Goal: Transaction & Acquisition: Purchase product/service

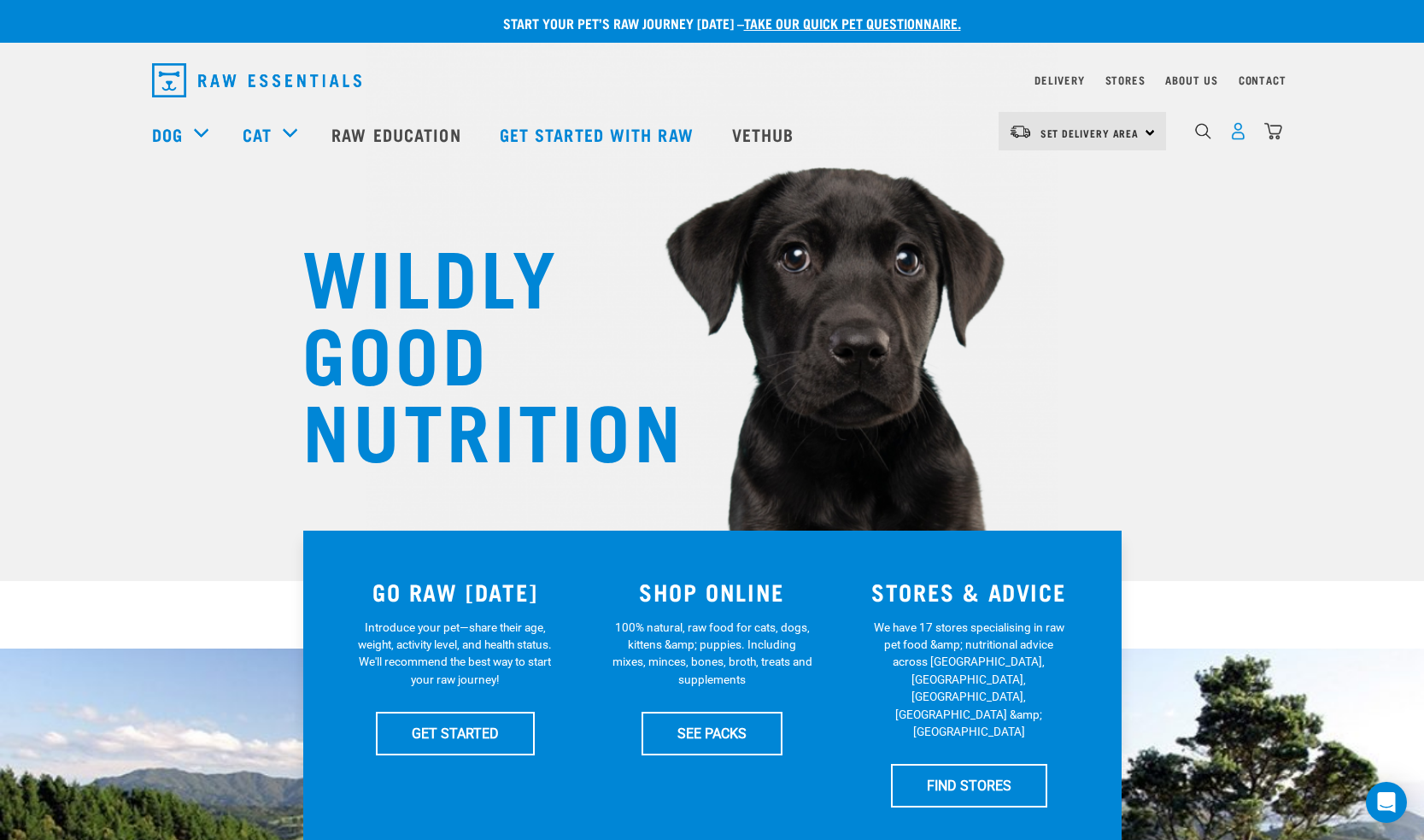
click at [1237, 136] on img "dropdown navigation" at bounding box center [1239, 131] width 18 height 18
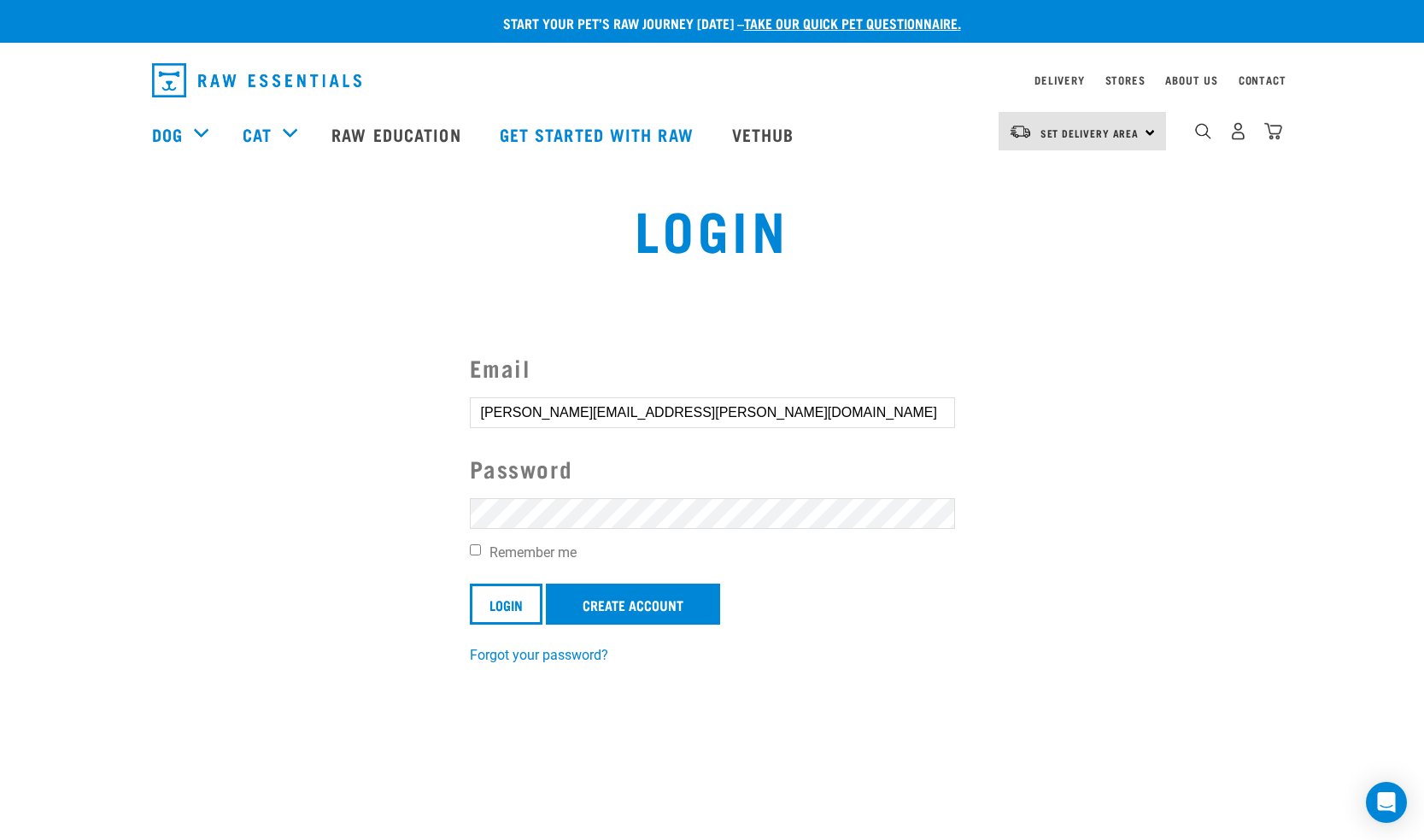
click at [507, 602] on input "Login" at bounding box center [506, 603] width 73 height 41
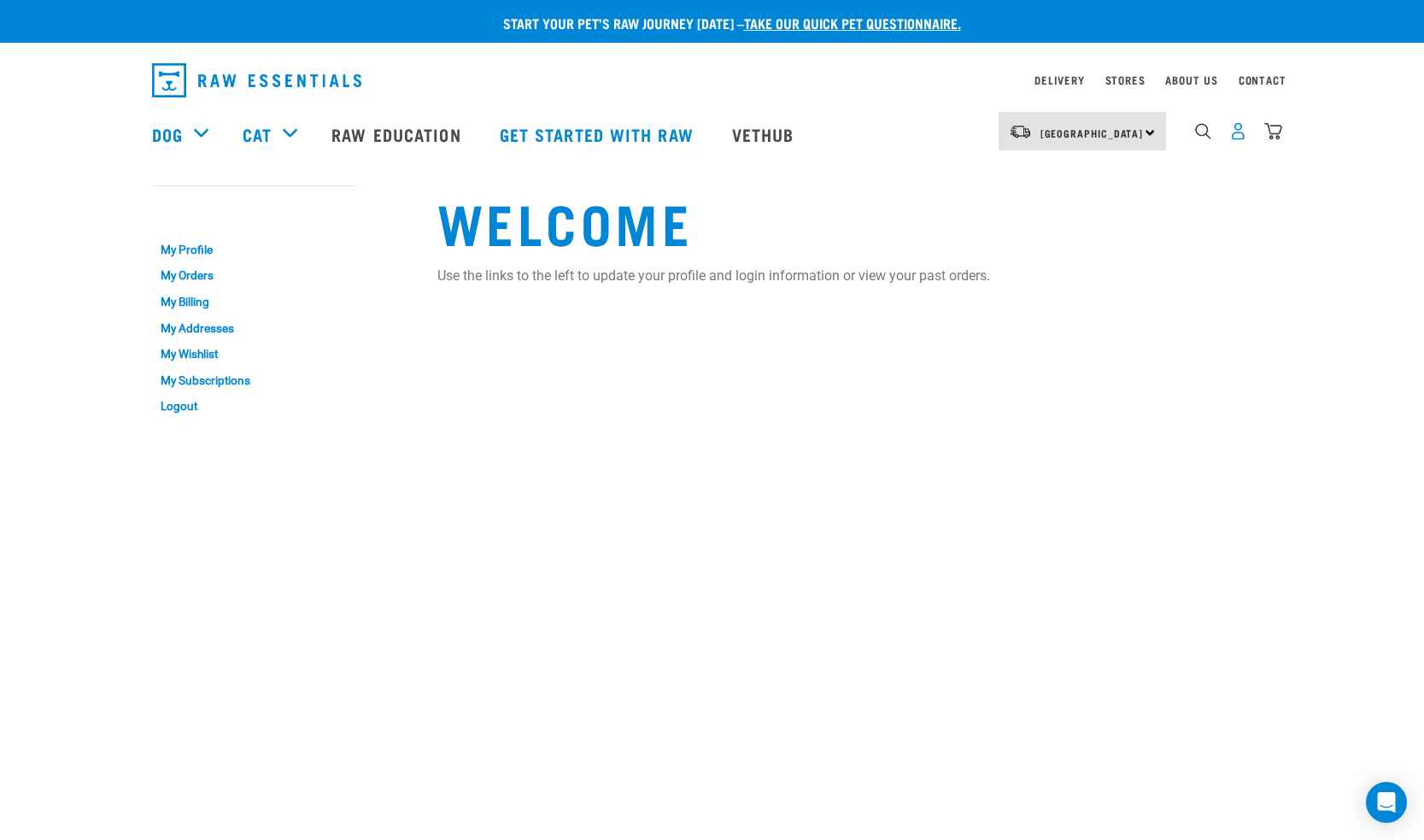
click at [1241, 140] on img "dropdown navigation" at bounding box center [1239, 131] width 18 height 18
click at [1238, 134] on img "dropdown navigation" at bounding box center [1239, 131] width 18 height 18
click at [207, 275] on link "My Orders" at bounding box center [254, 277] width 205 height 27
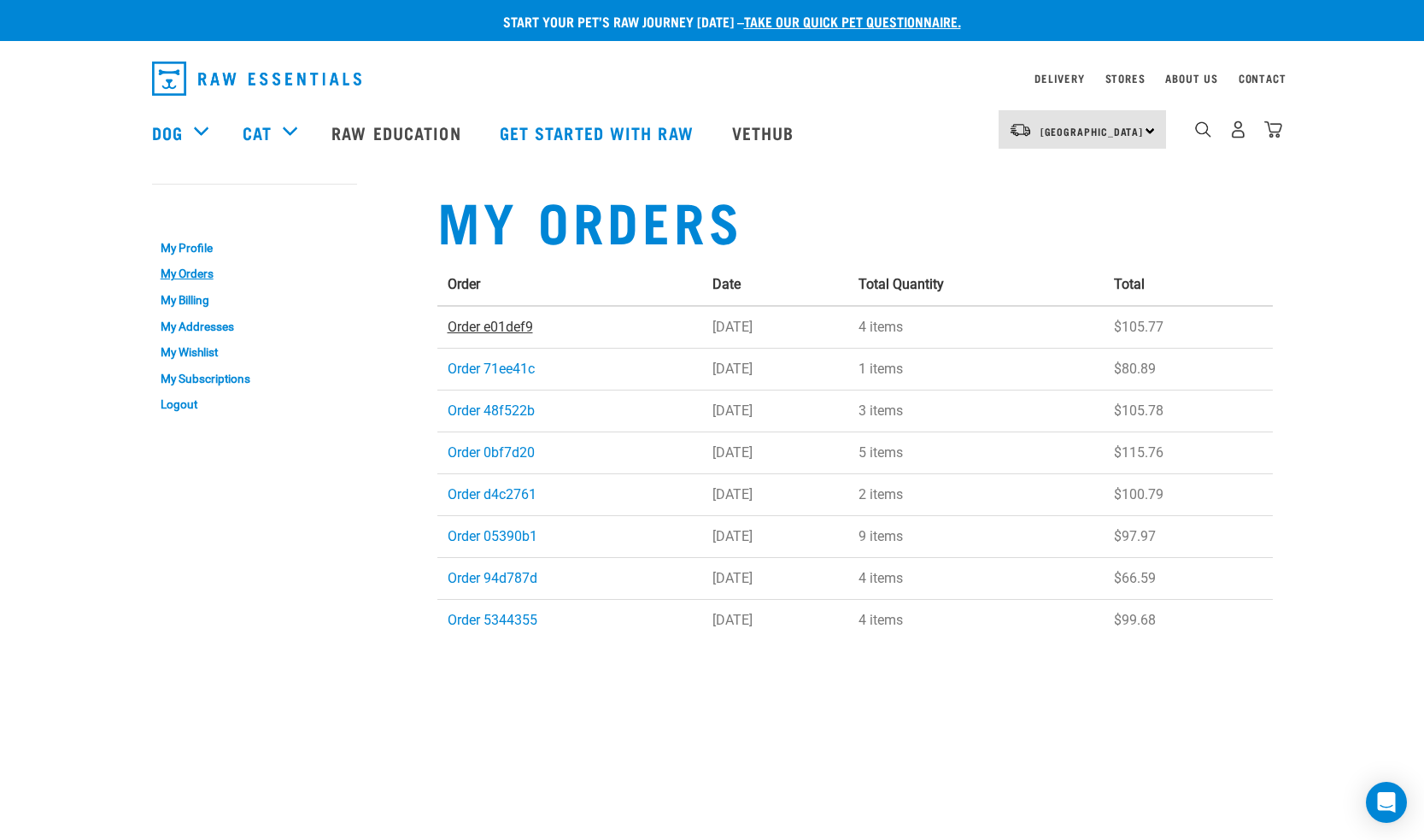
click at [465, 326] on link "Order e01def9" at bounding box center [490, 326] width 85 height 16
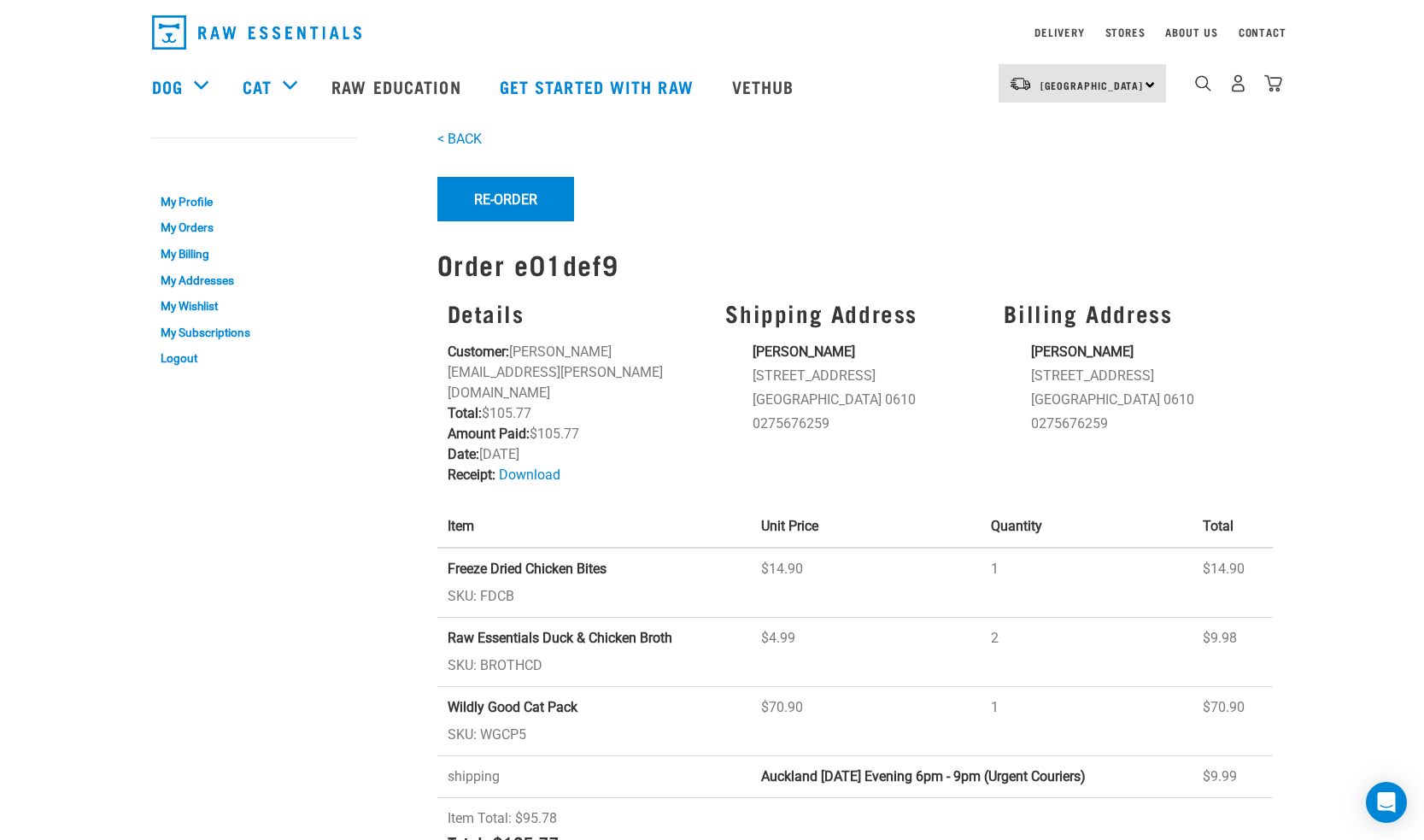
scroll to position [15, 0]
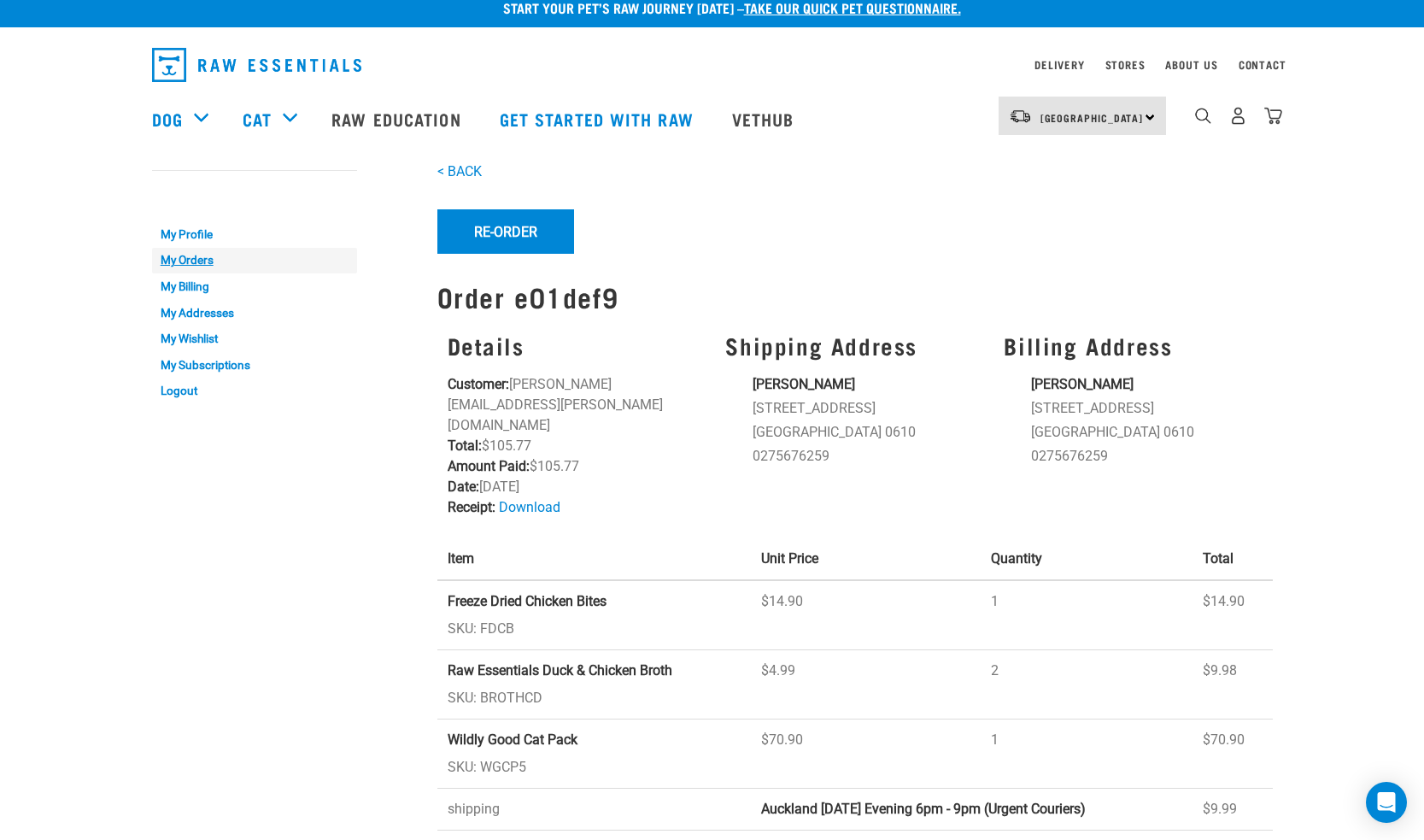
click at [205, 263] on link "My Orders" at bounding box center [254, 261] width 205 height 27
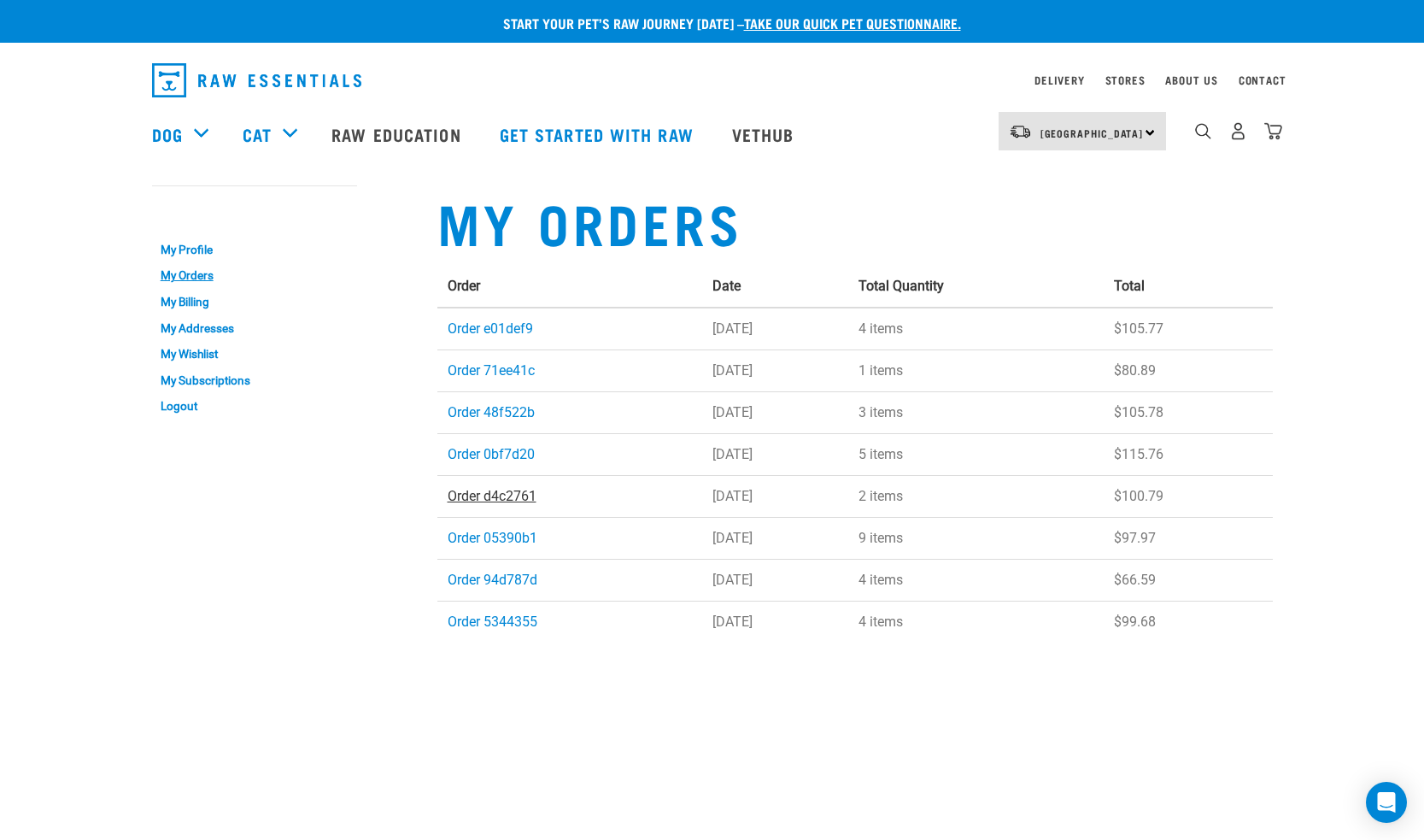
click at [505, 496] on link "Order d4c2761" at bounding box center [492, 495] width 89 height 16
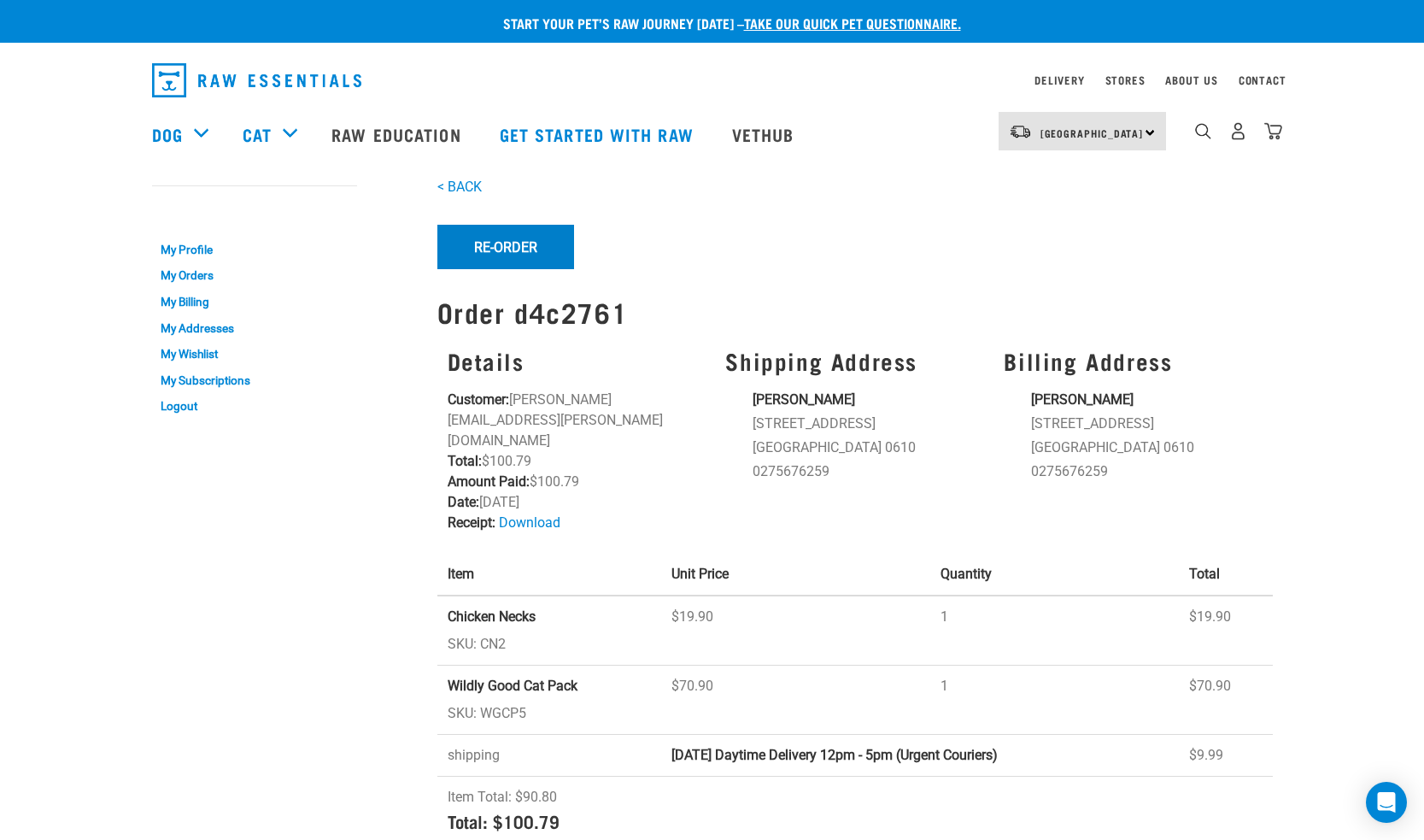
click at [491, 257] on button "Re-Order" at bounding box center [505, 246] width 137 height 45
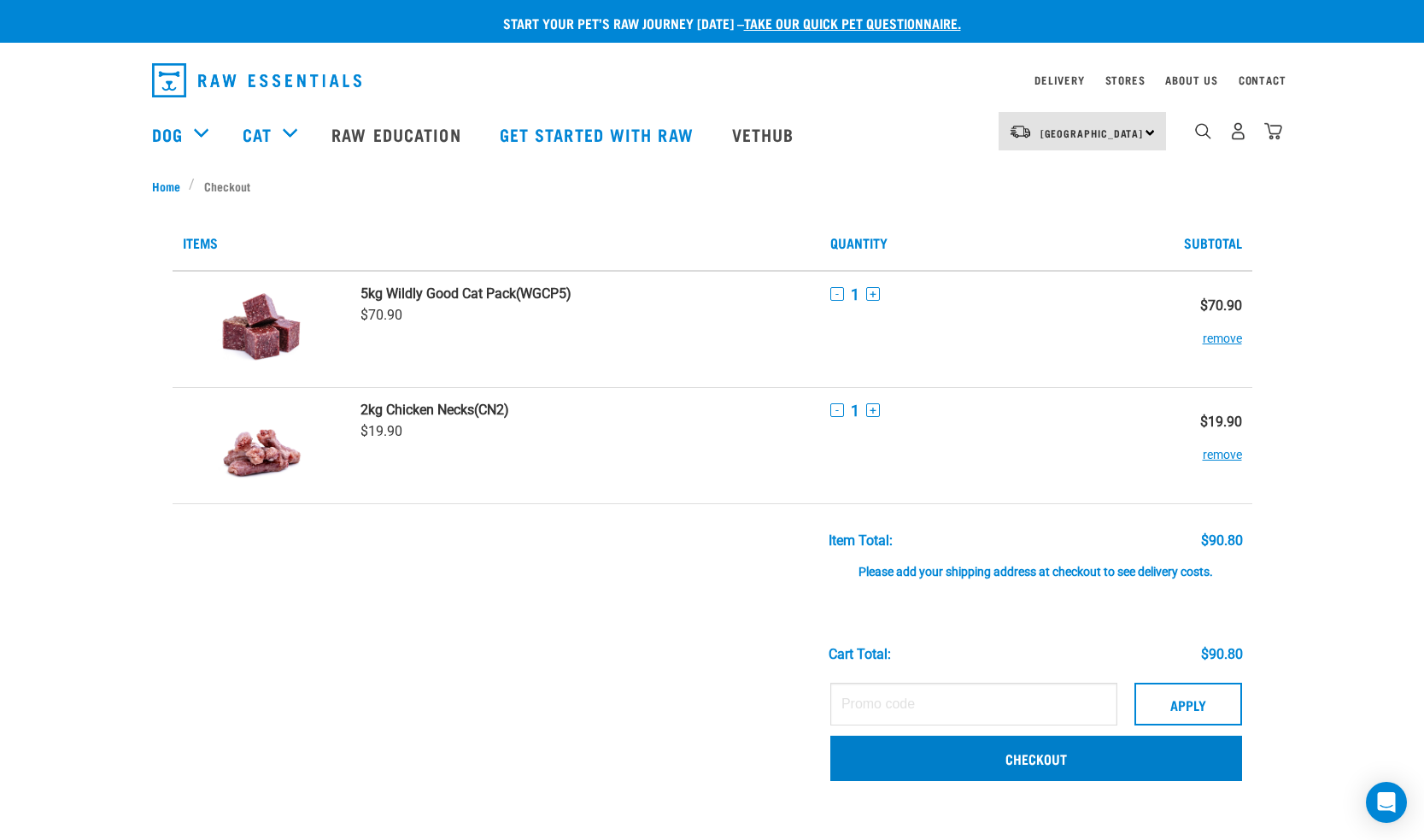
click at [952, 755] on link "Checkout" at bounding box center [1036, 757] width 412 height 45
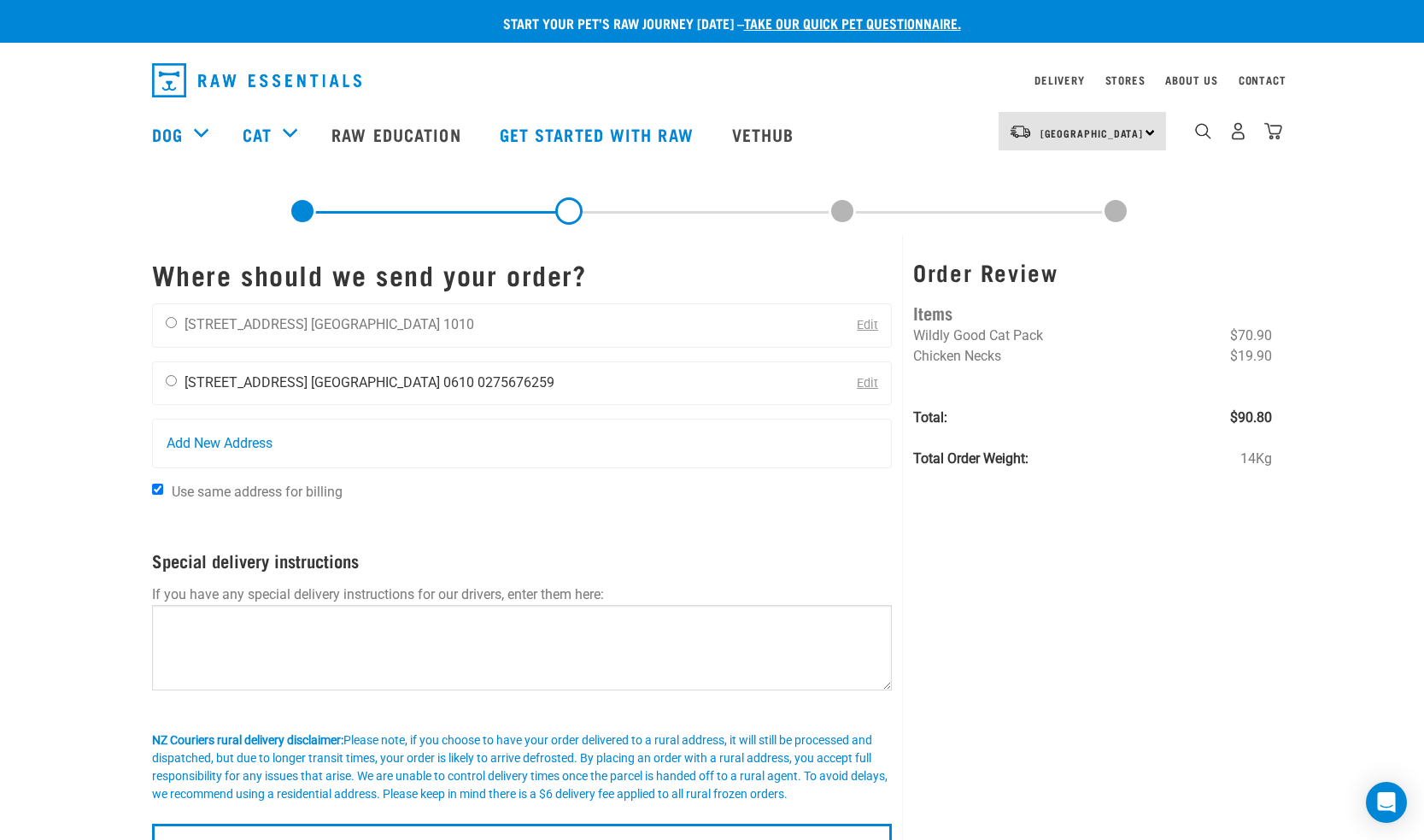
click at [307, 388] on li "[STREET_ADDRESS]" at bounding box center [245, 382] width 123 height 16
click at [177, 382] on div "Maryanne Hannen 2/20 Harbour View Road Auckland 0610 0275676259" at bounding box center [360, 383] width 414 height 43
click at [176, 381] on div "Maryanne Hannen 2/20 Harbour View Road Auckland 0610 0275676259" at bounding box center [360, 383] width 414 height 43
click at [177, 380] on div "Maryanne Hannen 2/20 Harbour View Road Auckland 0610 0275676259" at bounding box center [360, 383] width 414 height 43
click at [228, 380] on li "[STREET_ADDRESS]" at bounding box center [245, 382] width 123 height 16
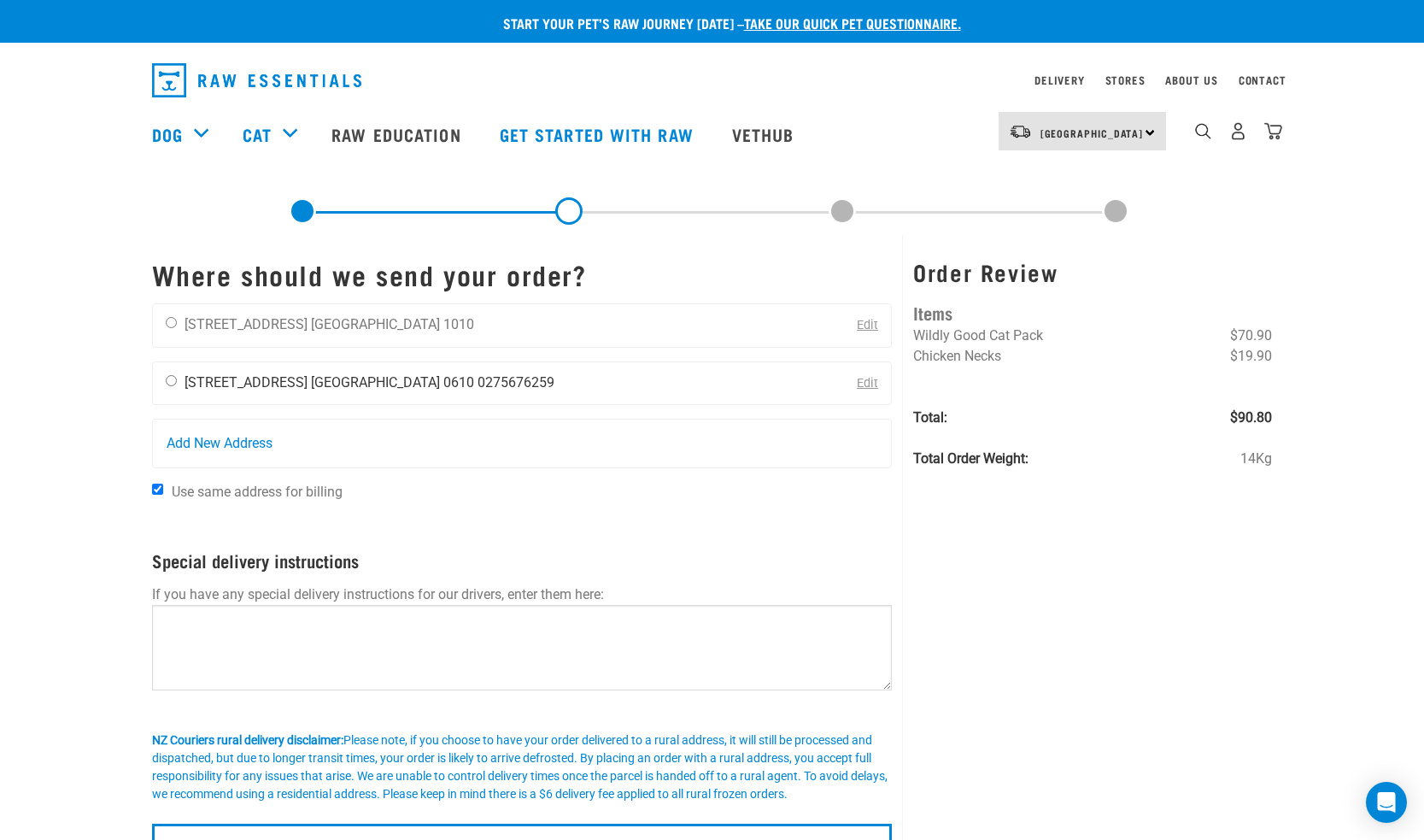
click at [385, 381] on li "[GEOGRAPHIC_DATA] 0610" at bounding box center [393, 382] width 163 height 16
click at [286, 323] on ul "Maryanne Hannen 37 Galway Street Auckland 1010" at bounding box center [329, 324] width 289 height 16
click at [240, 382] on li "[STREET_ADDRESS]" at bounding box center [245, 382] width 123 height 16
click at [168, 381] on input "radio" at bounding box center [172, 381] width 11 height 11
radio input "true"
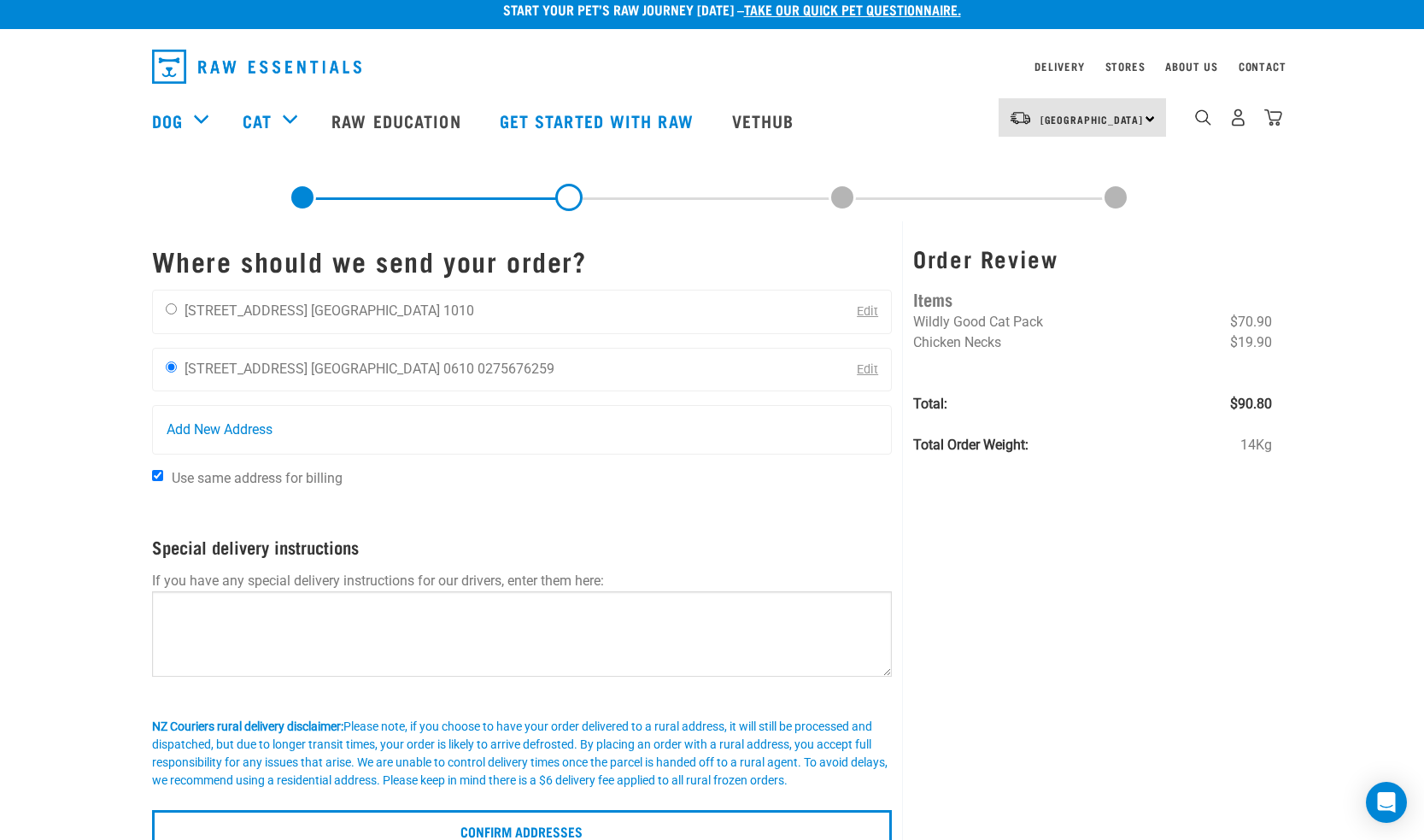
scroll to position [13, 0]
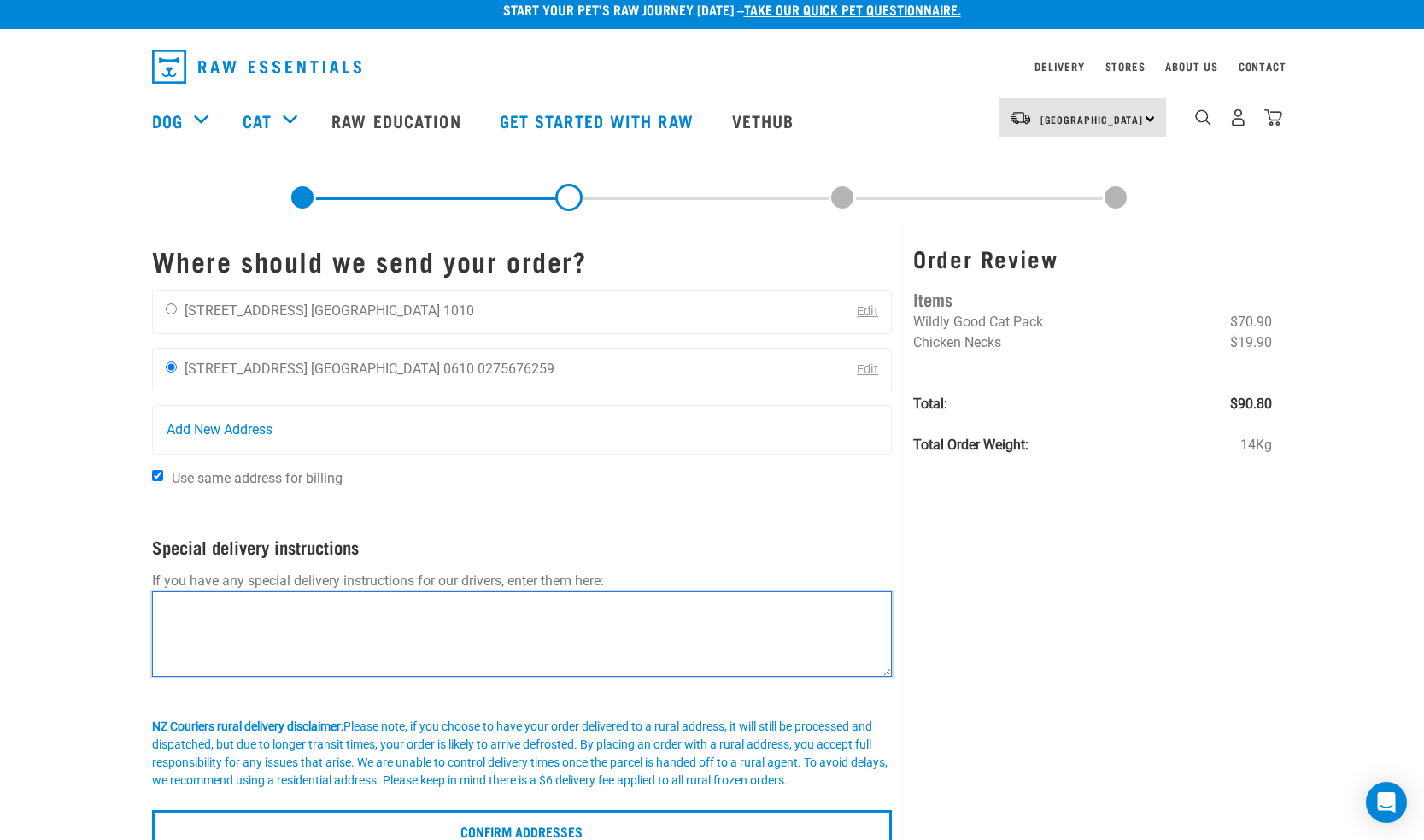
click at [287, 607] on textarea at bounding box center [522, 633] width 741 height 85
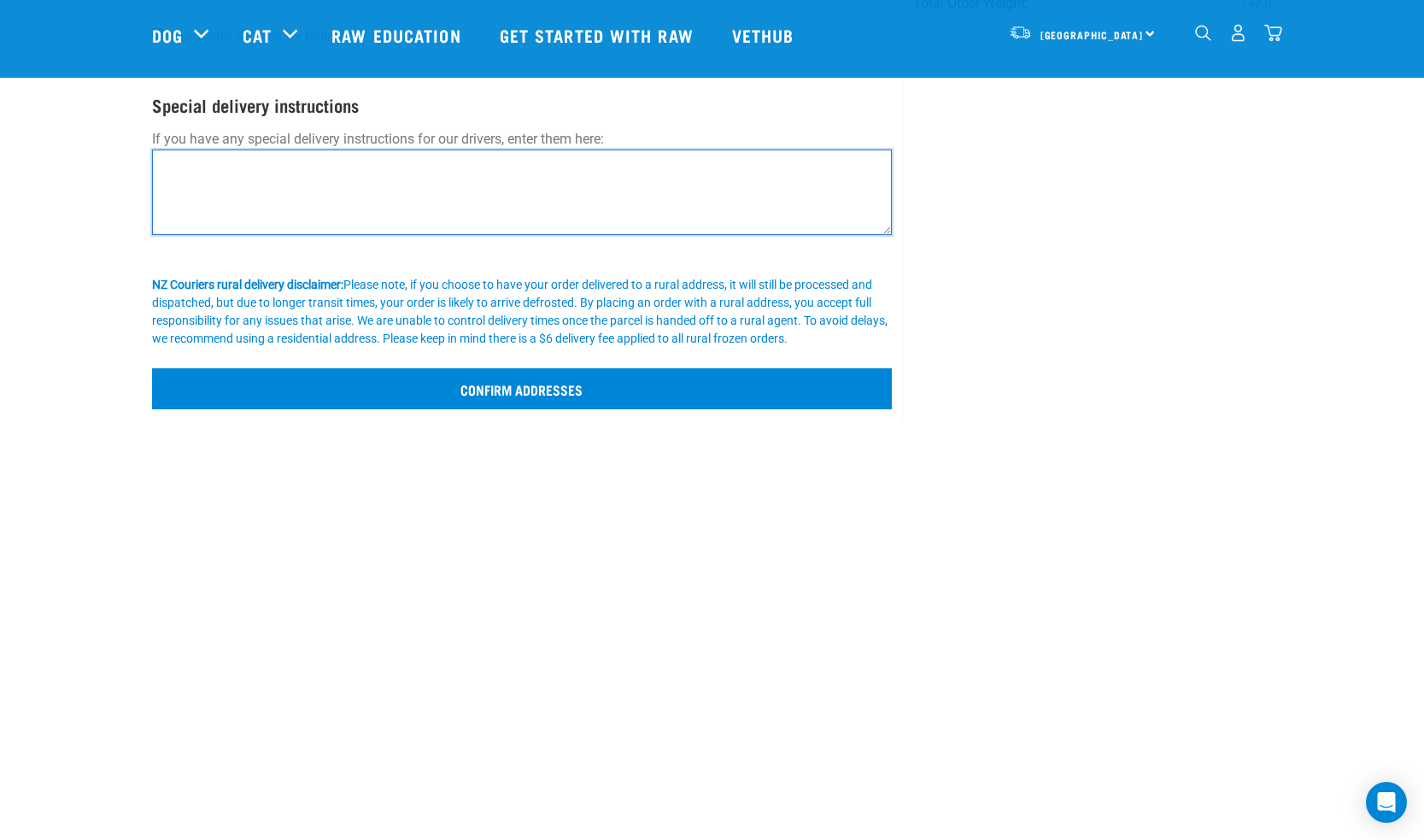
scroll to position [326, 0]
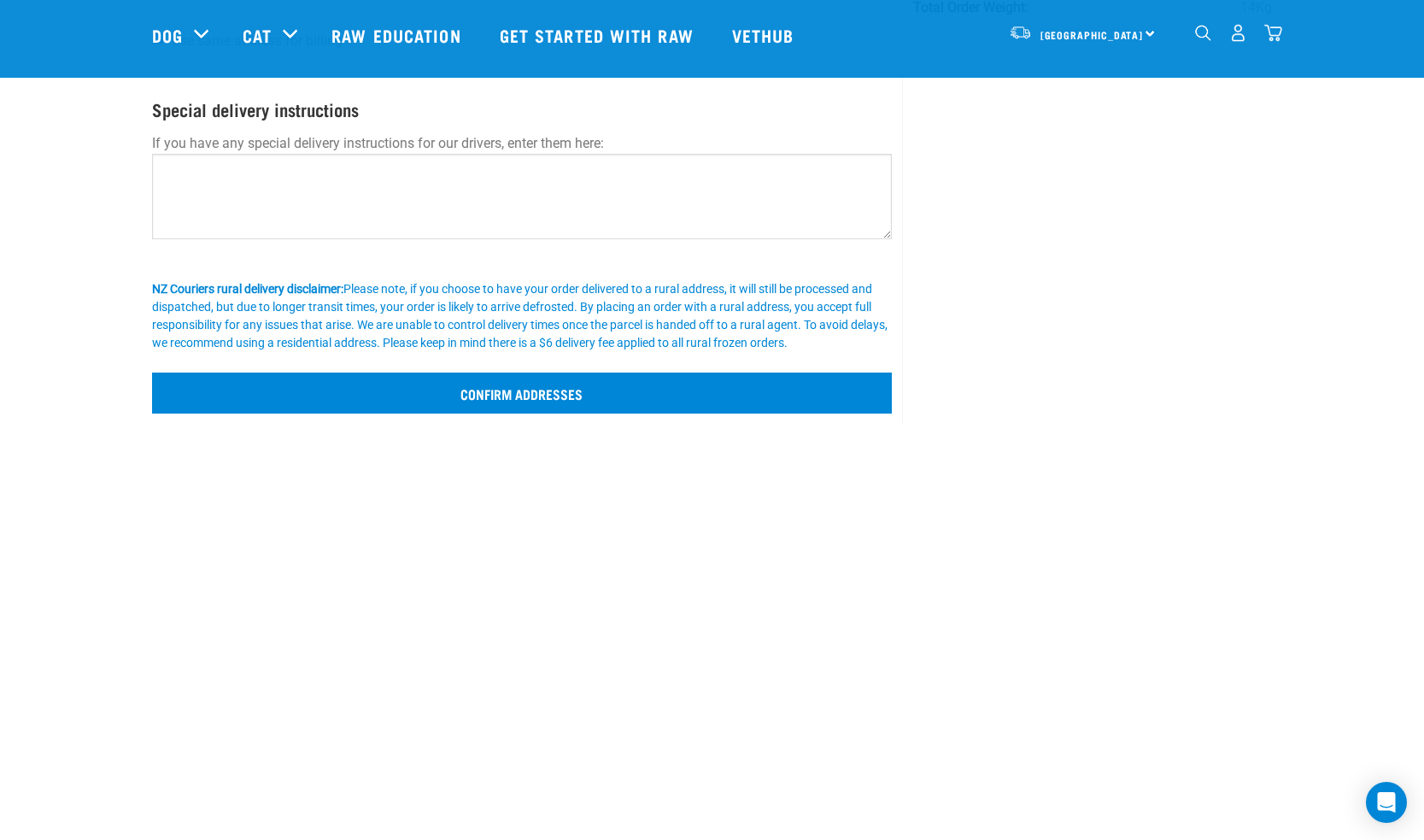
click at [495, 397] on input "Confirm addresses" at bounding box center [522, 392] width 741 height 41
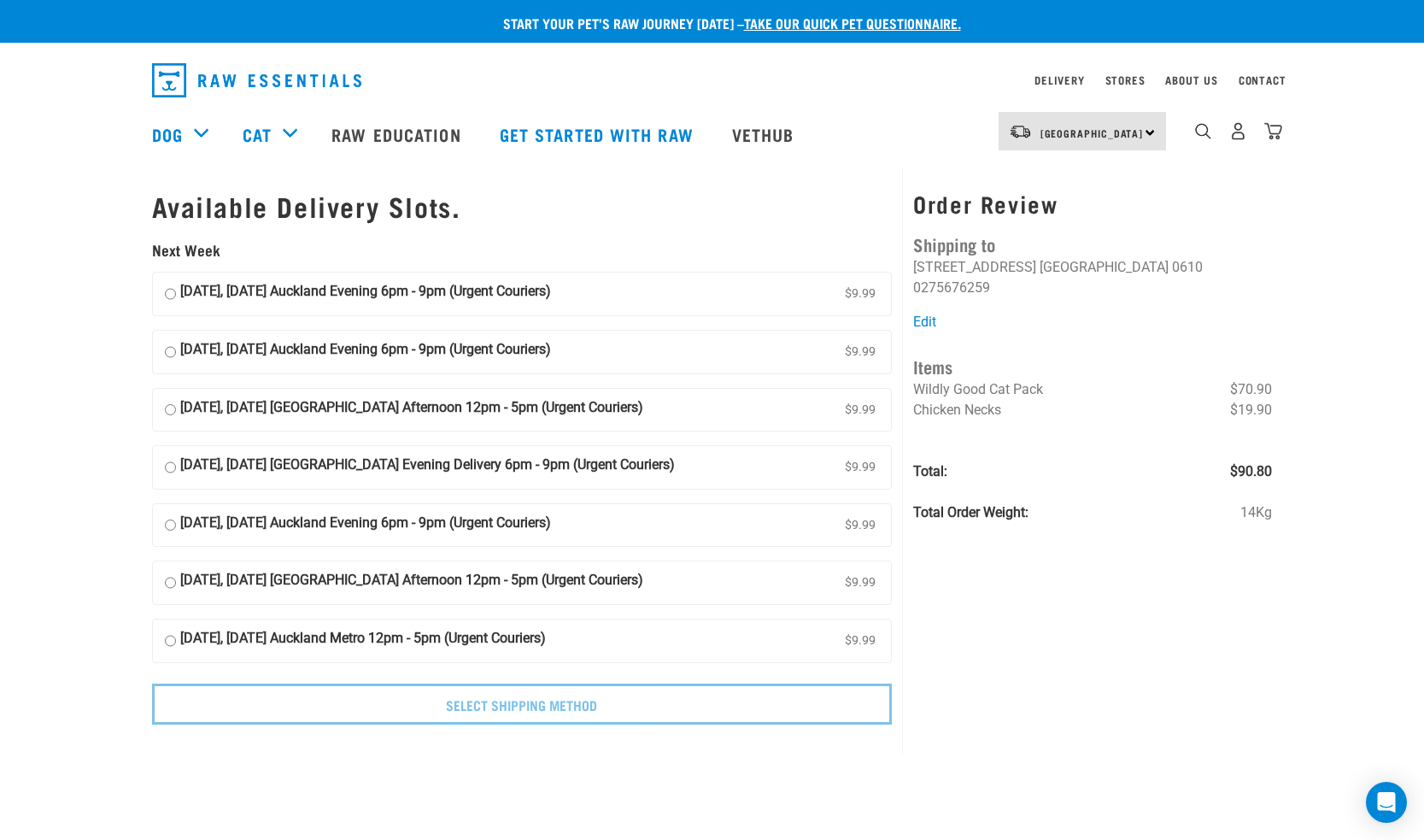
click at [174, 284] on input "[DATE], [DATE] Auckland Evening 6pm - 9pm (Urgent Couriers) $9.99" at bounding box center [171, 293] width 11 height 26
radio input "true"
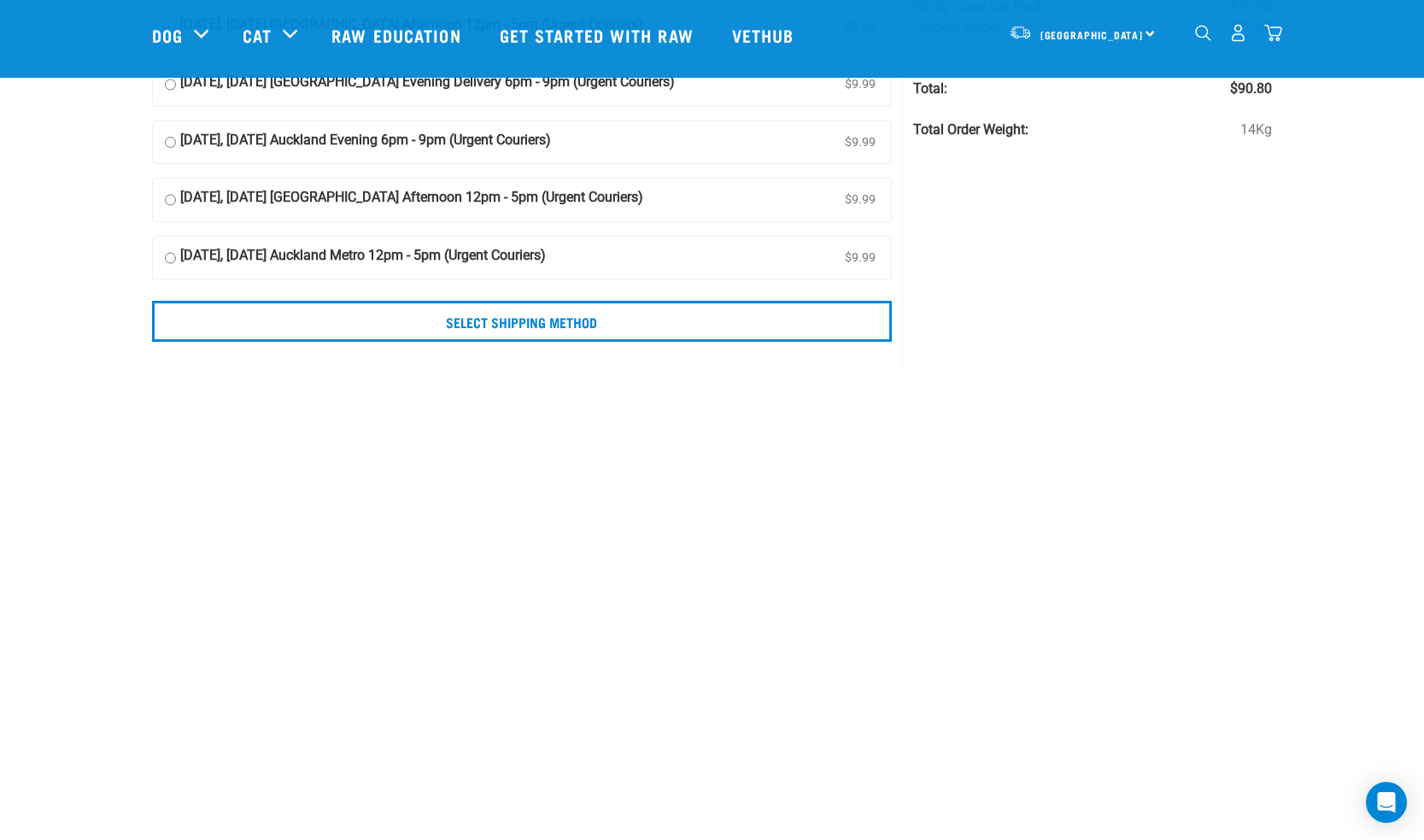
scroll to position [248, 0]
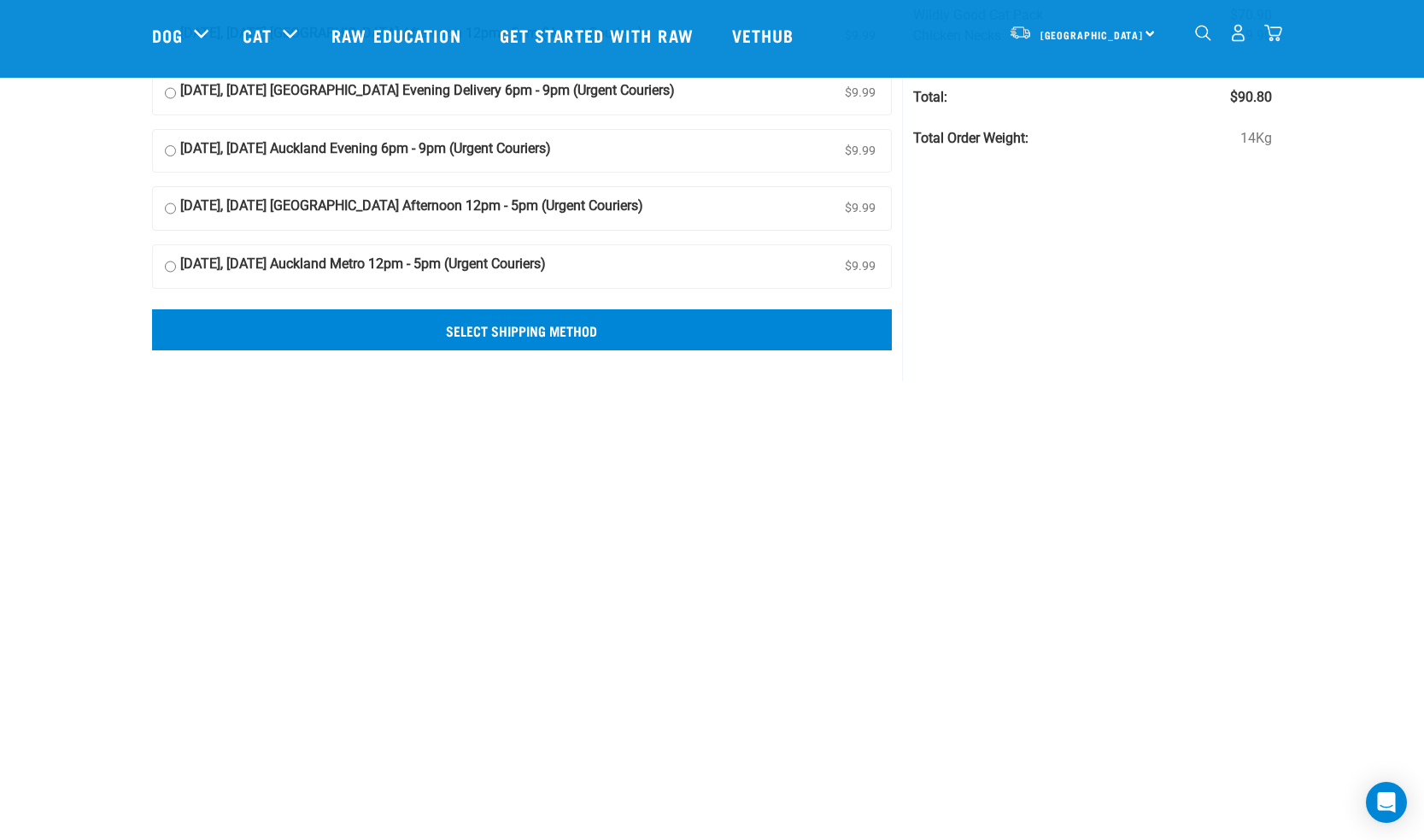
click at [514, 328] on input "Select Shipping Method" at bounding box center [522, 329] width 741 height 41
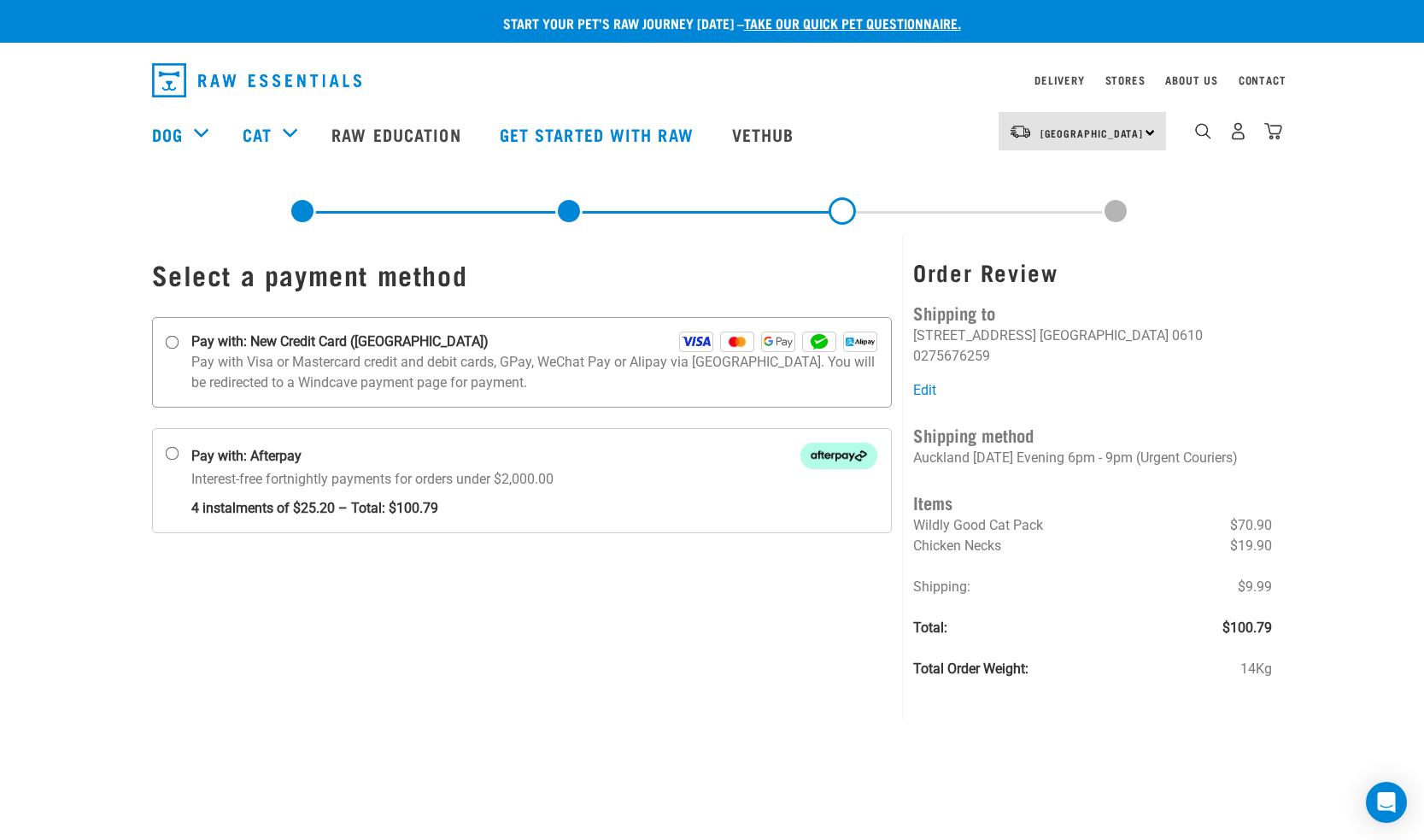
click at [171, 340] on input "Pay with: New Credit Card ([GEOGRAPHIC_DATA])" at bounding box center [172, 343] width 13 height 13
radio input "true"
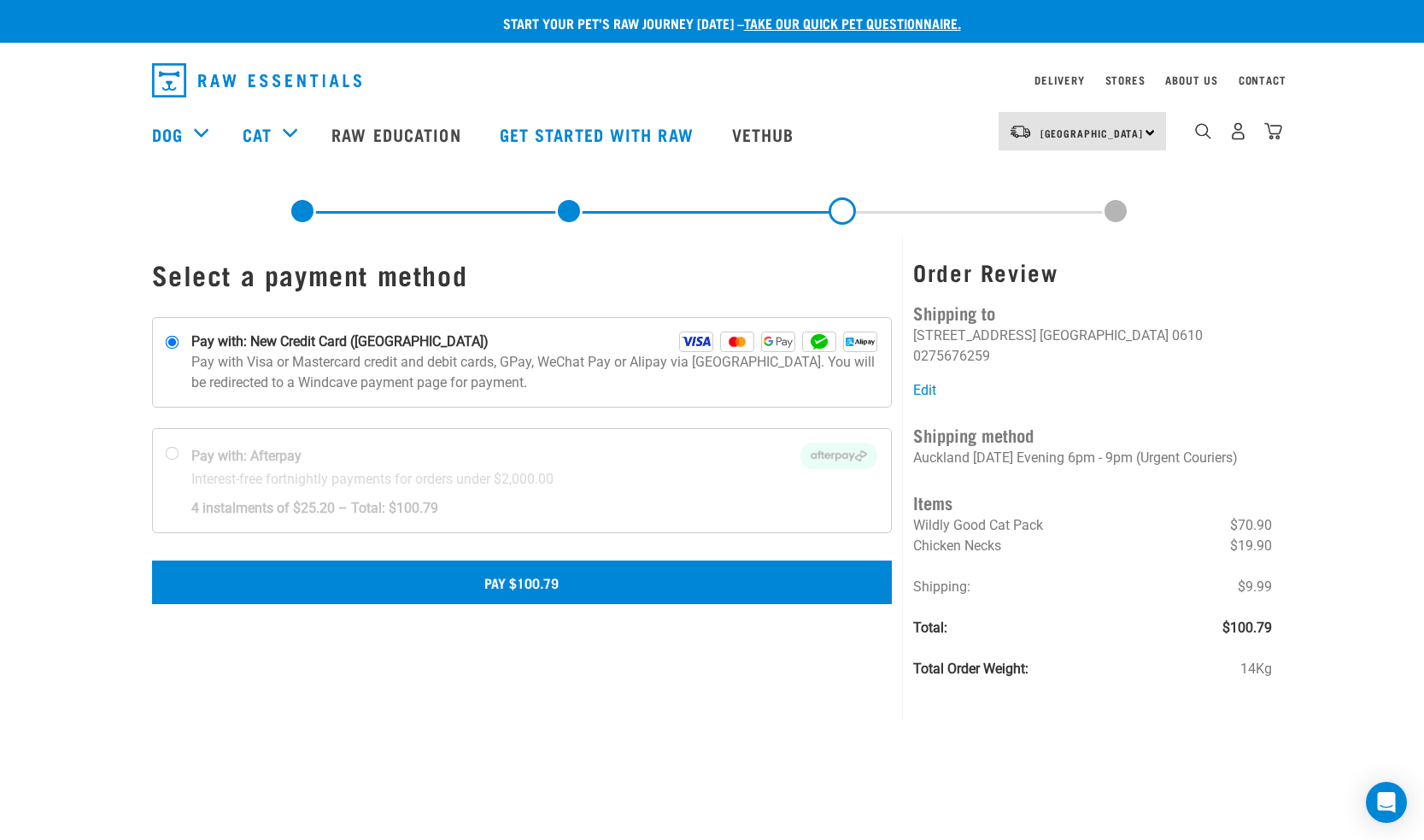
click at [507, 579] on button "Pay $100.79" at bounding box center [522, 581] width 741 height 43
